Goal: Task Accomplishment & Management: Manage account settings

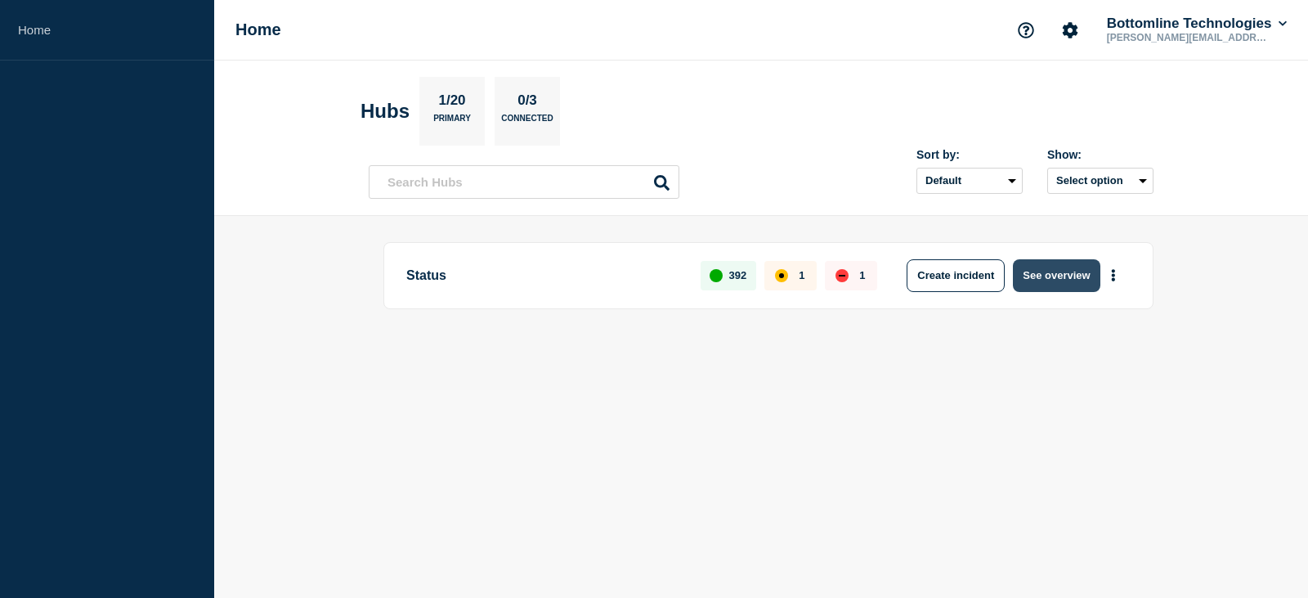
click at [1074, 280] on button "See overview" at bounding box center [1056, 275] width 87 height 33
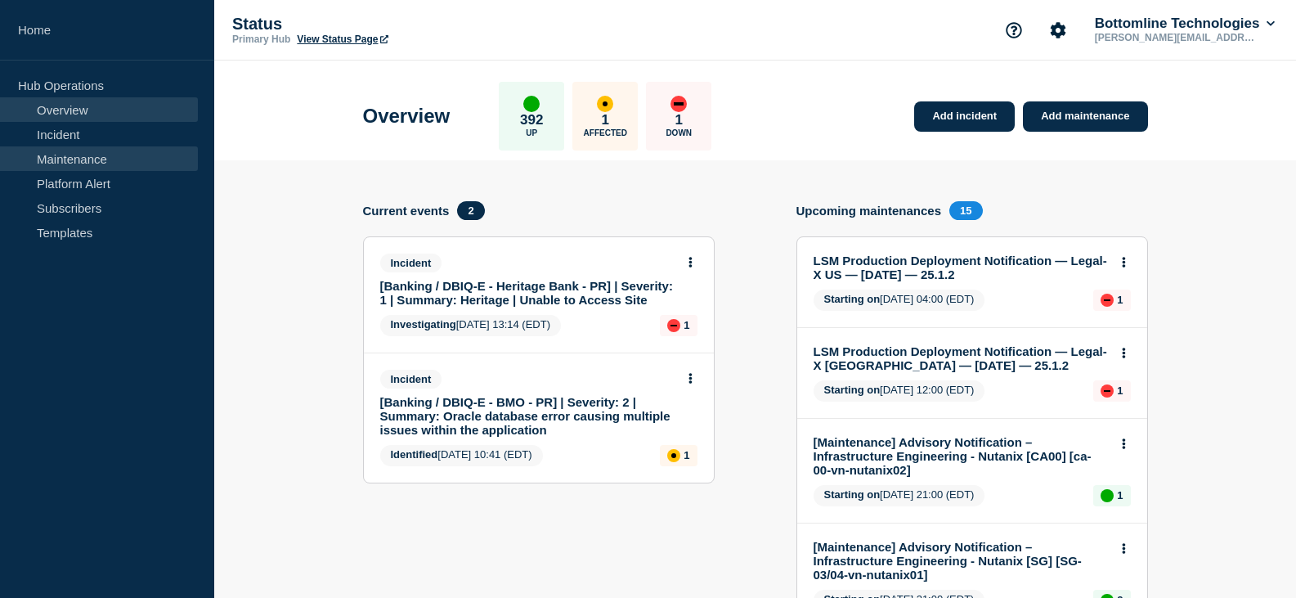
click at [74, 157] on link "Maintenance" at bounding box center [99, 158] width 198 height 25
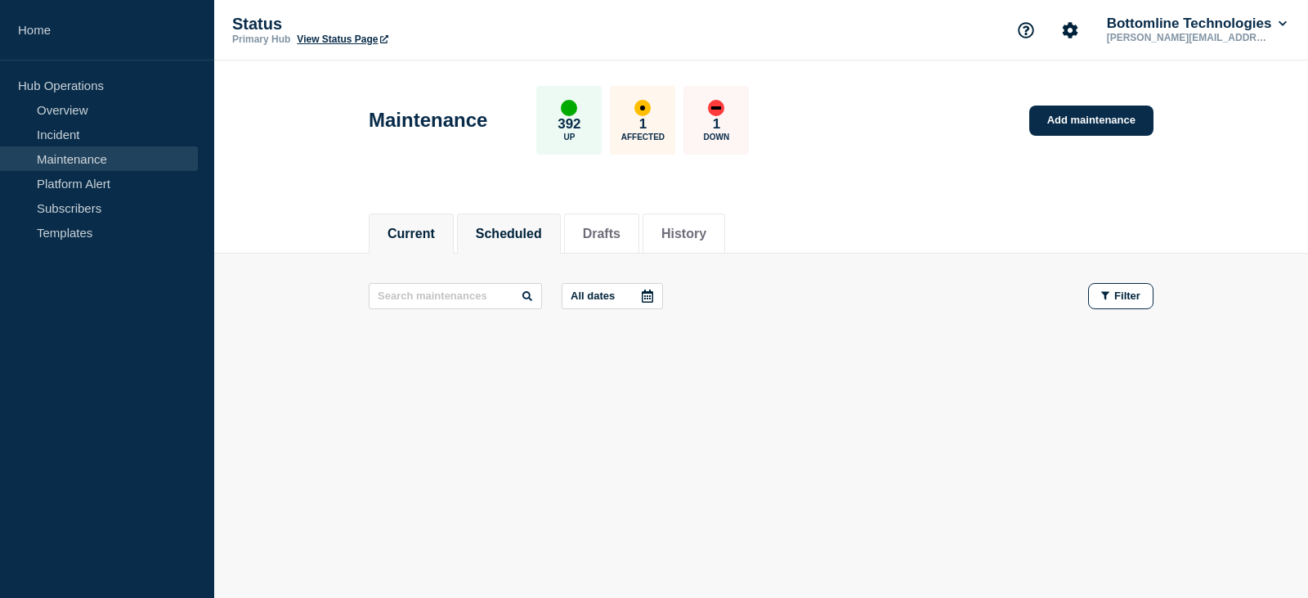
click at [514, 227] on button "Scheduled" at bounding box center [509, 234] width 66 height 15
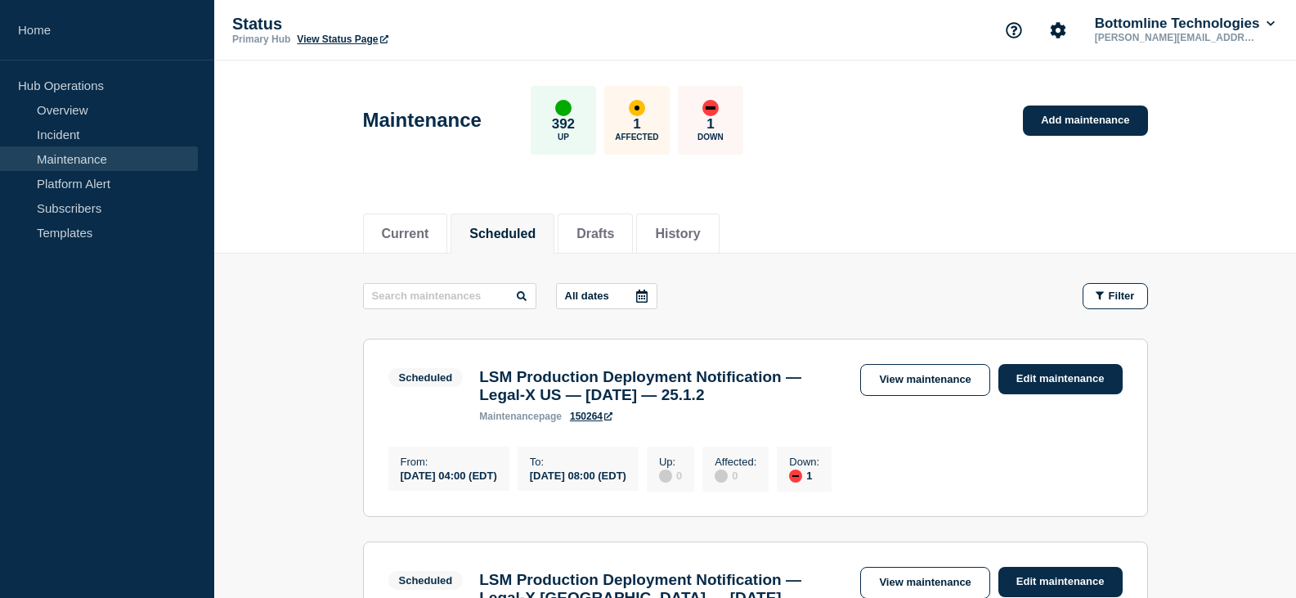
scroll to position [82, 0]
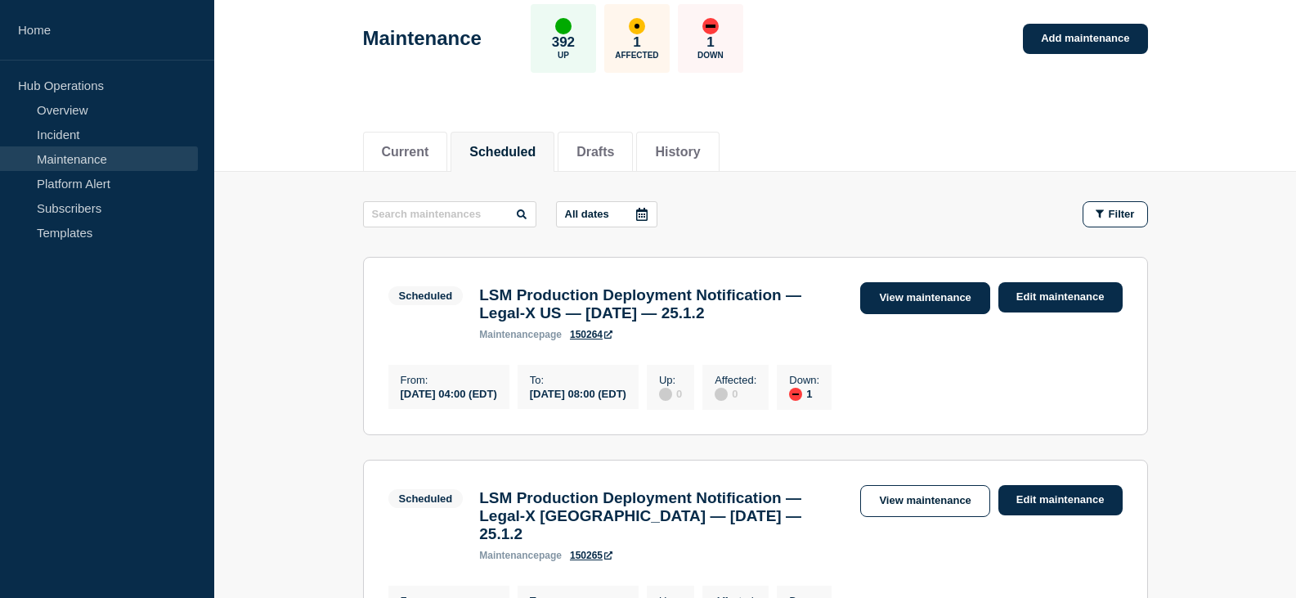
click at [937, 301] on link "View maintenance" at bounding box center [924, 298] width 129 height 32
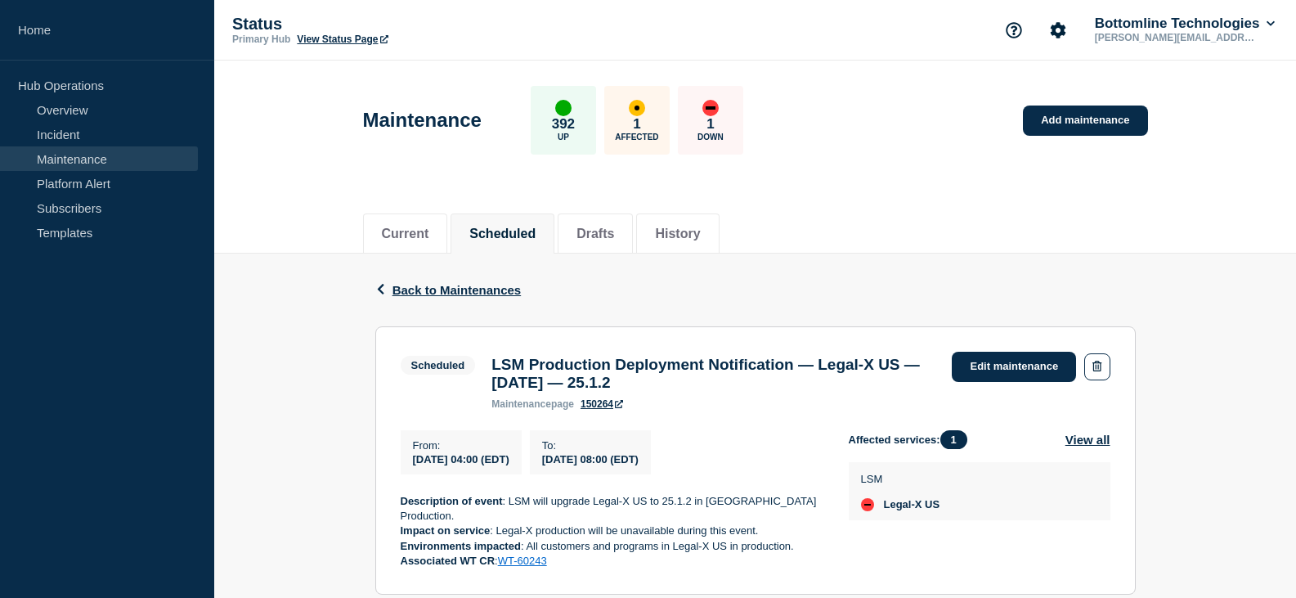
scroll to position [159, 0]
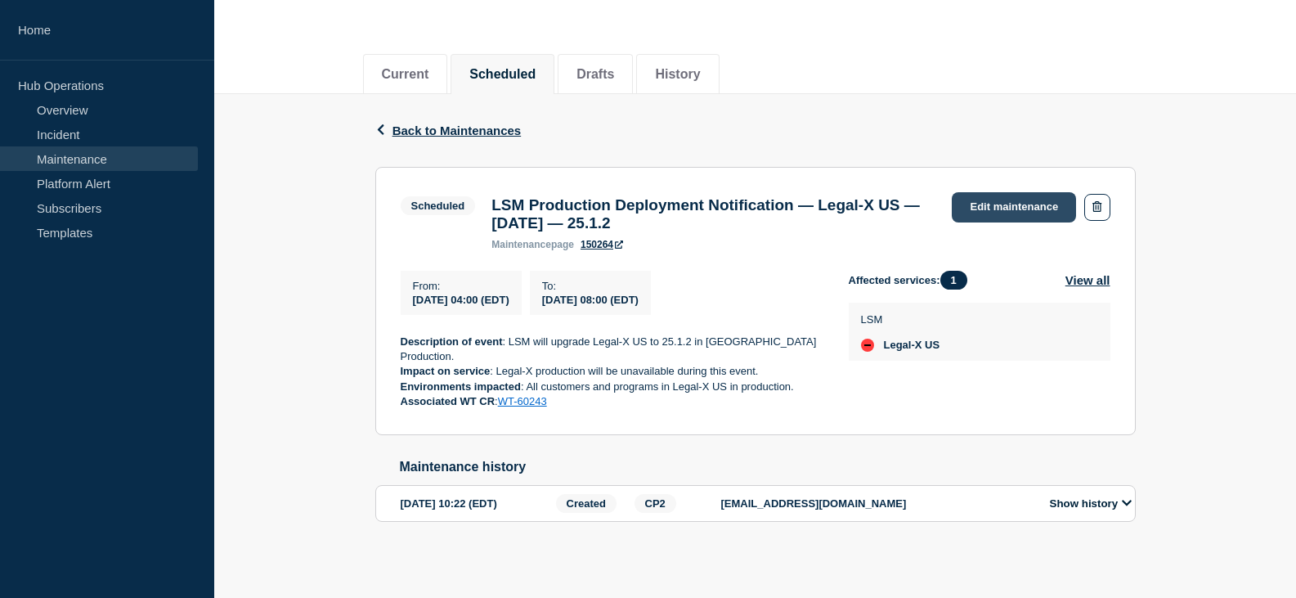
click at [1001, 205] on link "Edit maintenance" at bounding box center [1014, 207] width 124 height 30
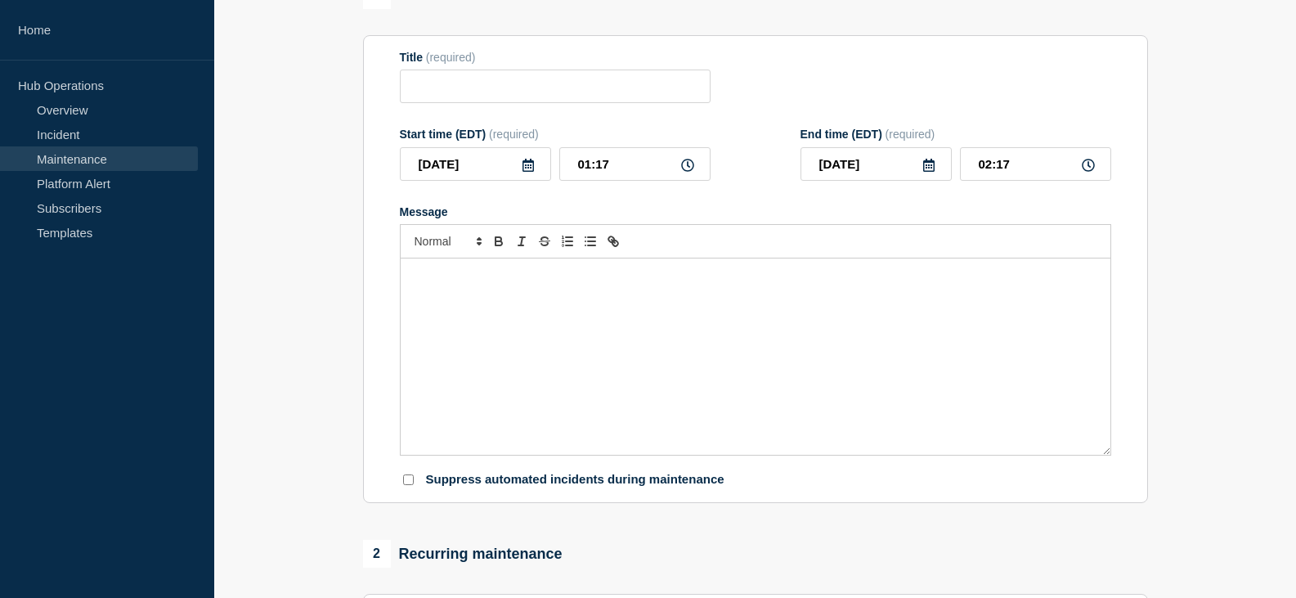
type input "LSM Production Deployment Notification — Legal-X US — [DATE] — 25.1.2"
type input "04:00"
type input "08:00"
checkbox input "true"
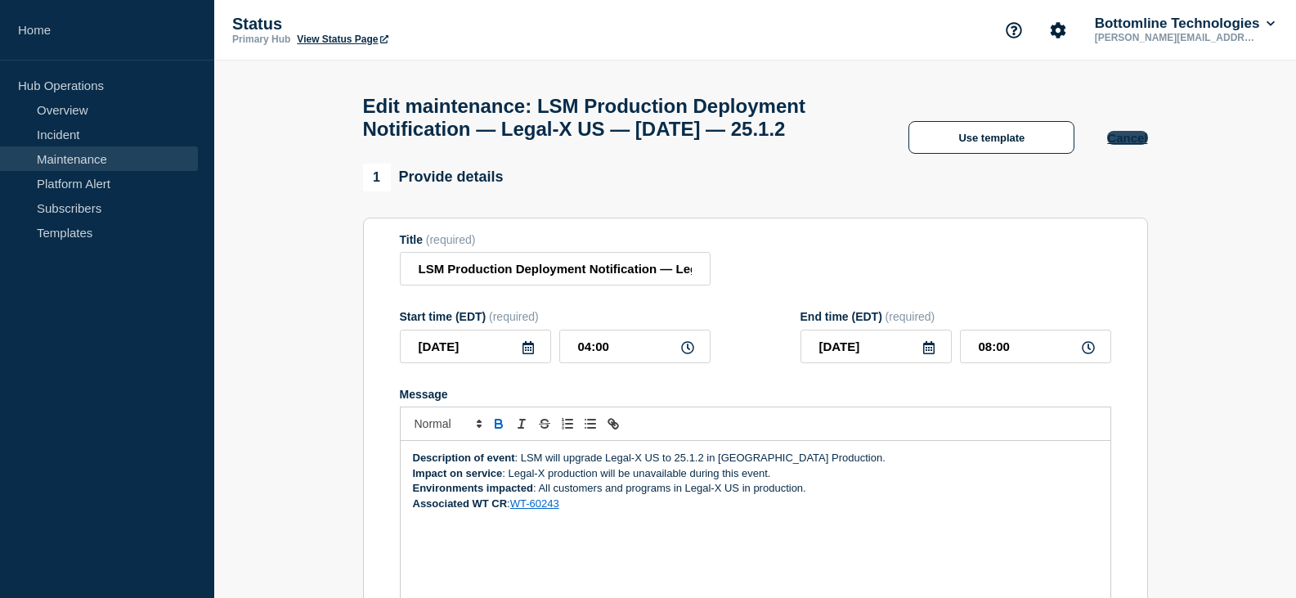
click at [1138, 145] on button "Cancel" at bounding box center [1127, 138] width 40 height 14
